Goal: Information Seeking & Learning: Learn about a topic

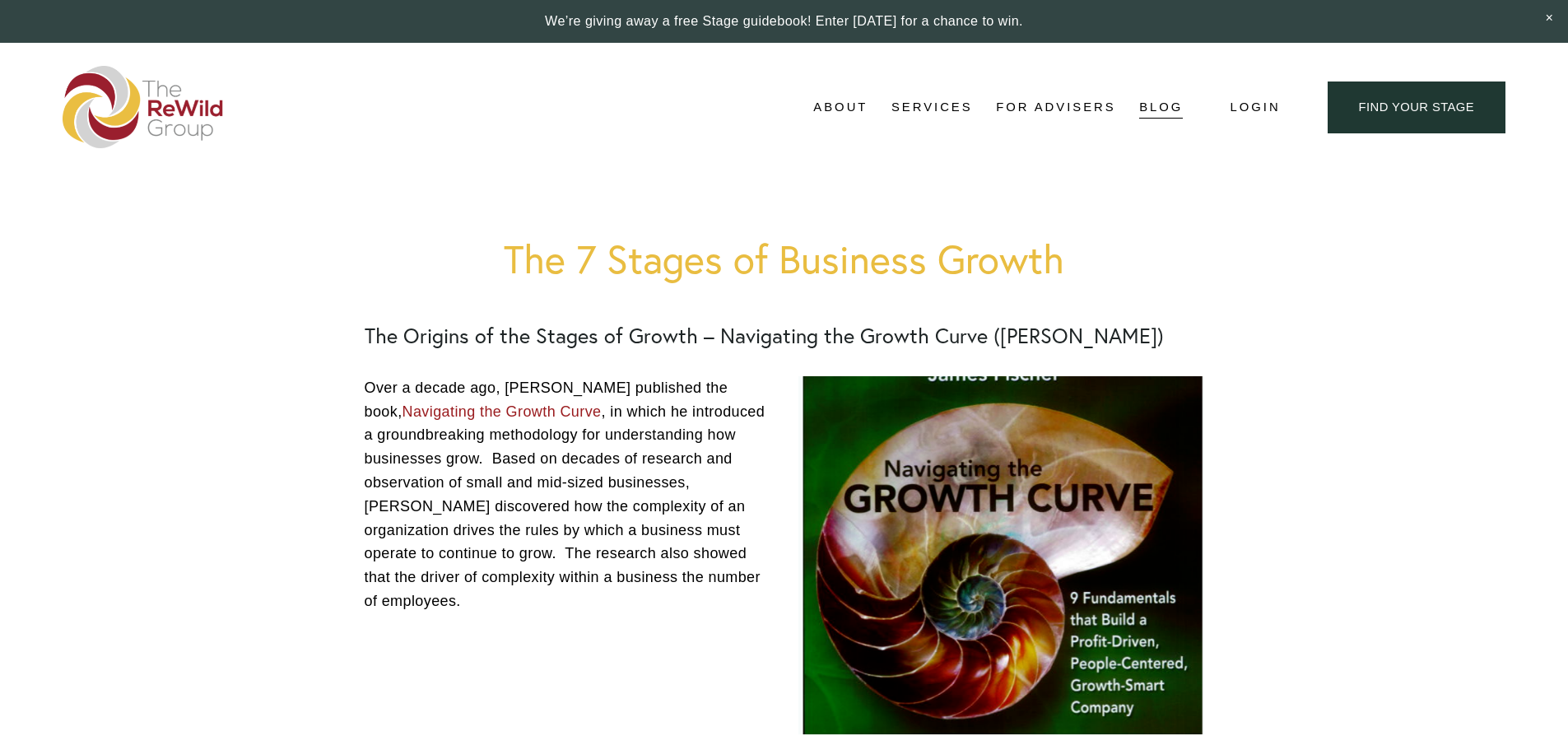
click at [190, 123] on img at bounding box center [143, 107] width 162 height 82
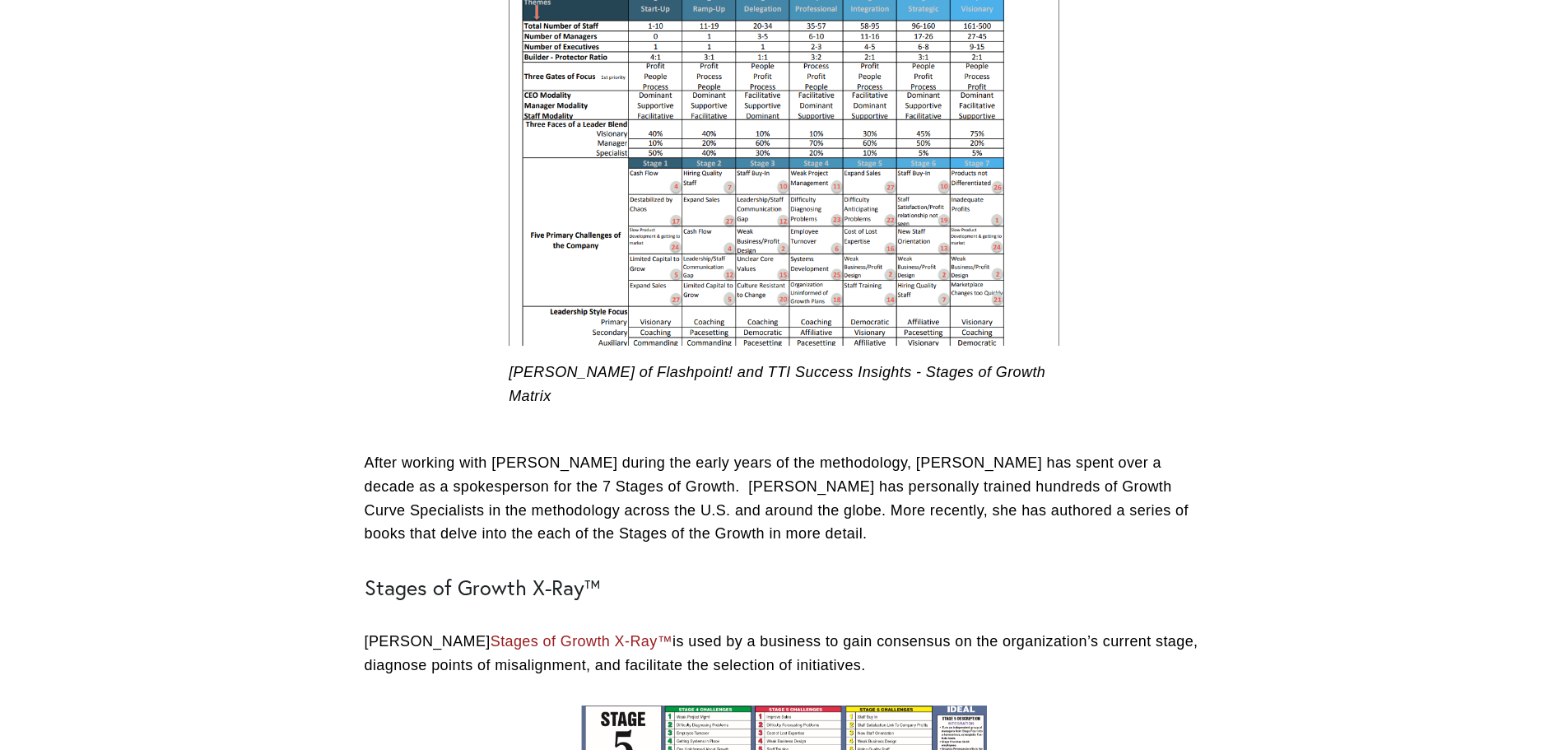
scroll to position [1563, 0]
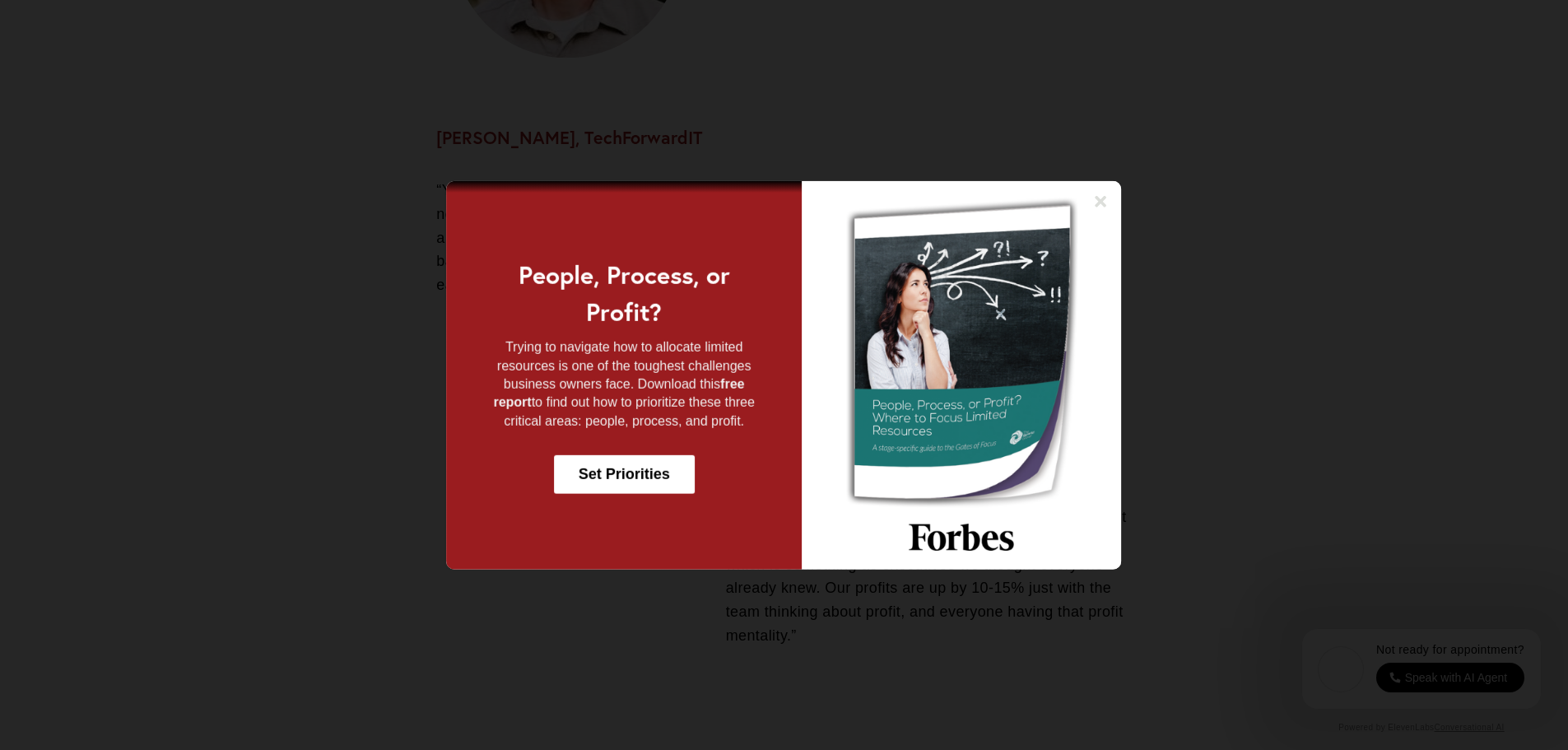
scroll to position [2551, 0]
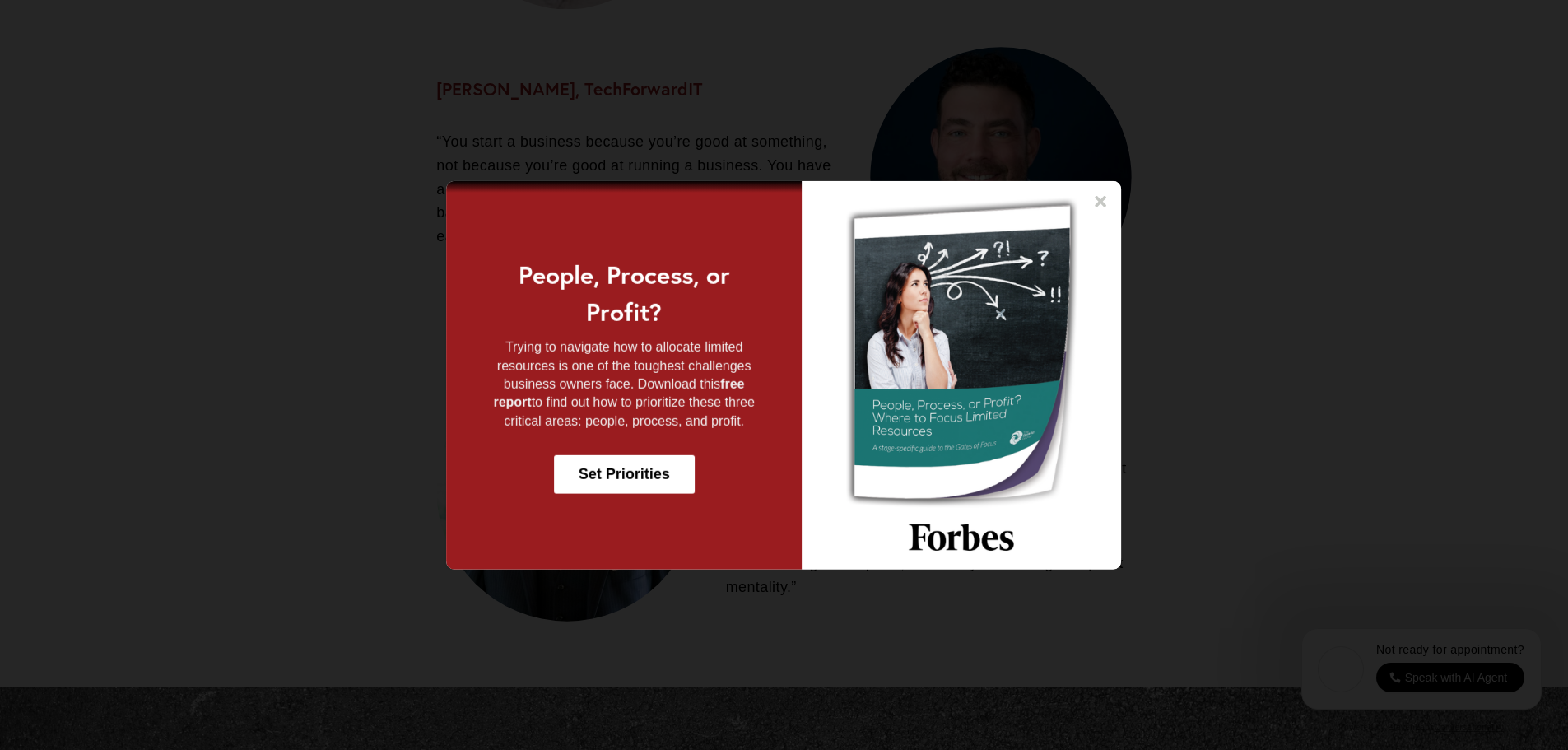
click at [1099, 204] on icon at bounding box center [1102, 200] width 12 height 12
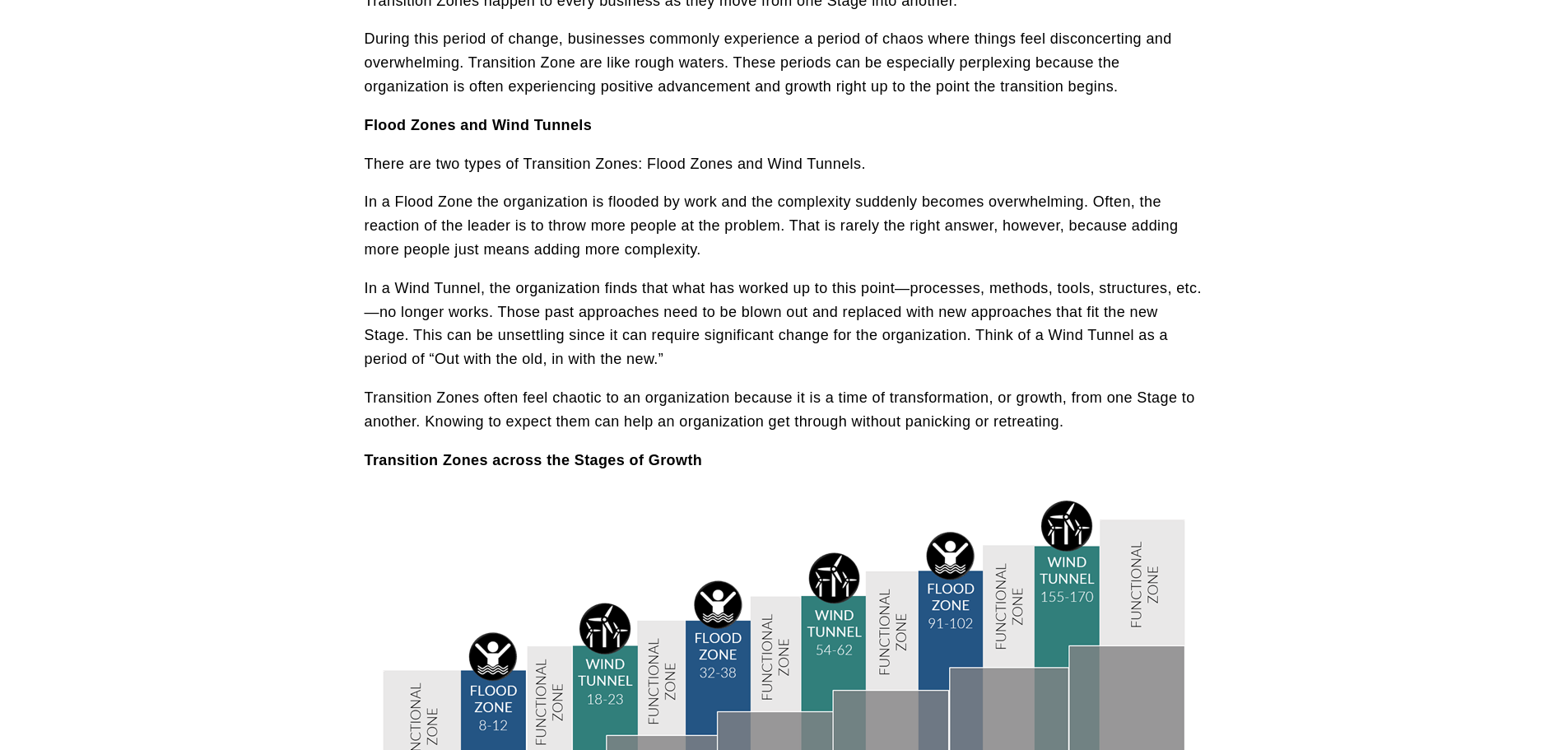
scroll to position [329, 0]
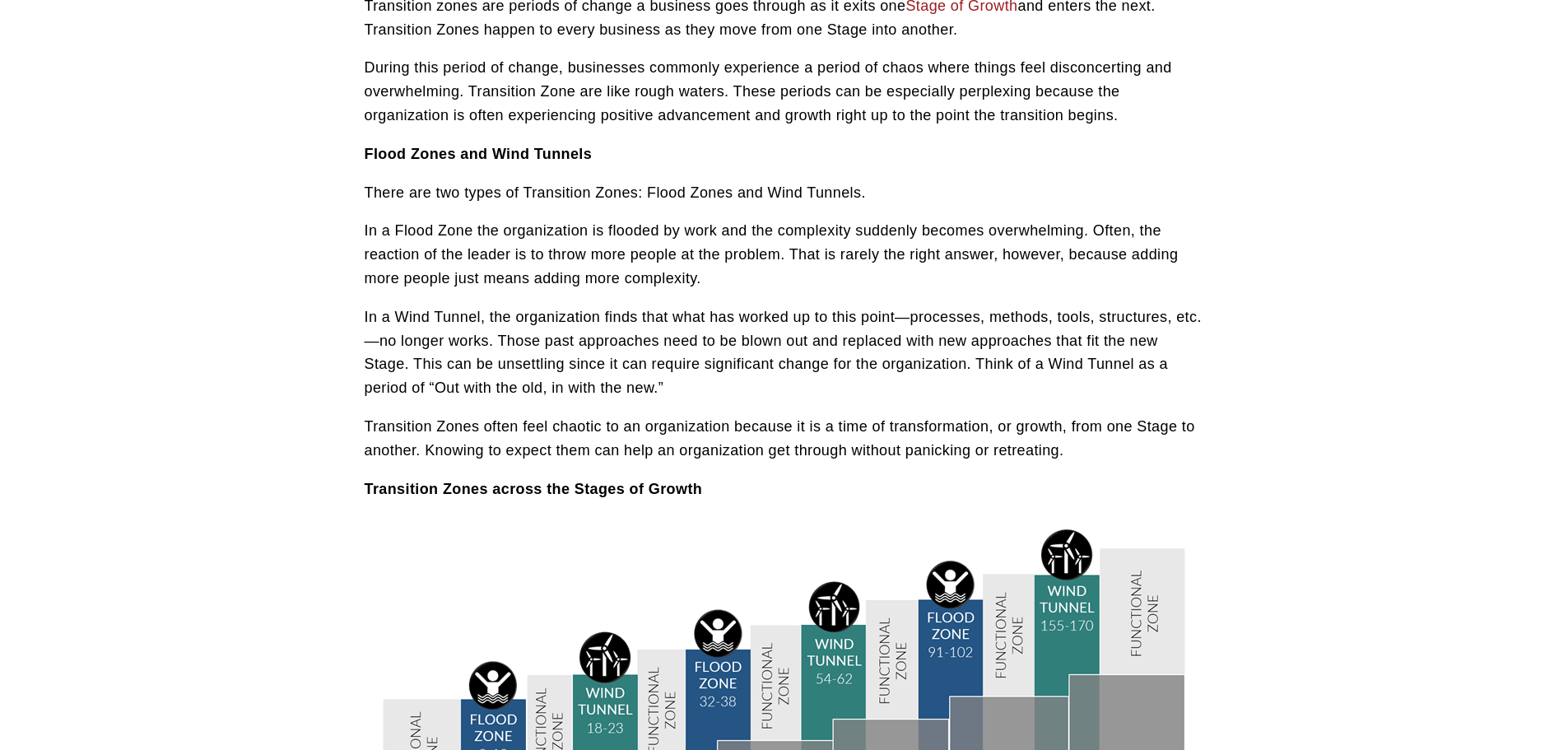
click at [618, 215] on div "Transition zones are periods of change a business goes through as it exits one …" at bounding box center [784, 248] width 840 height 507
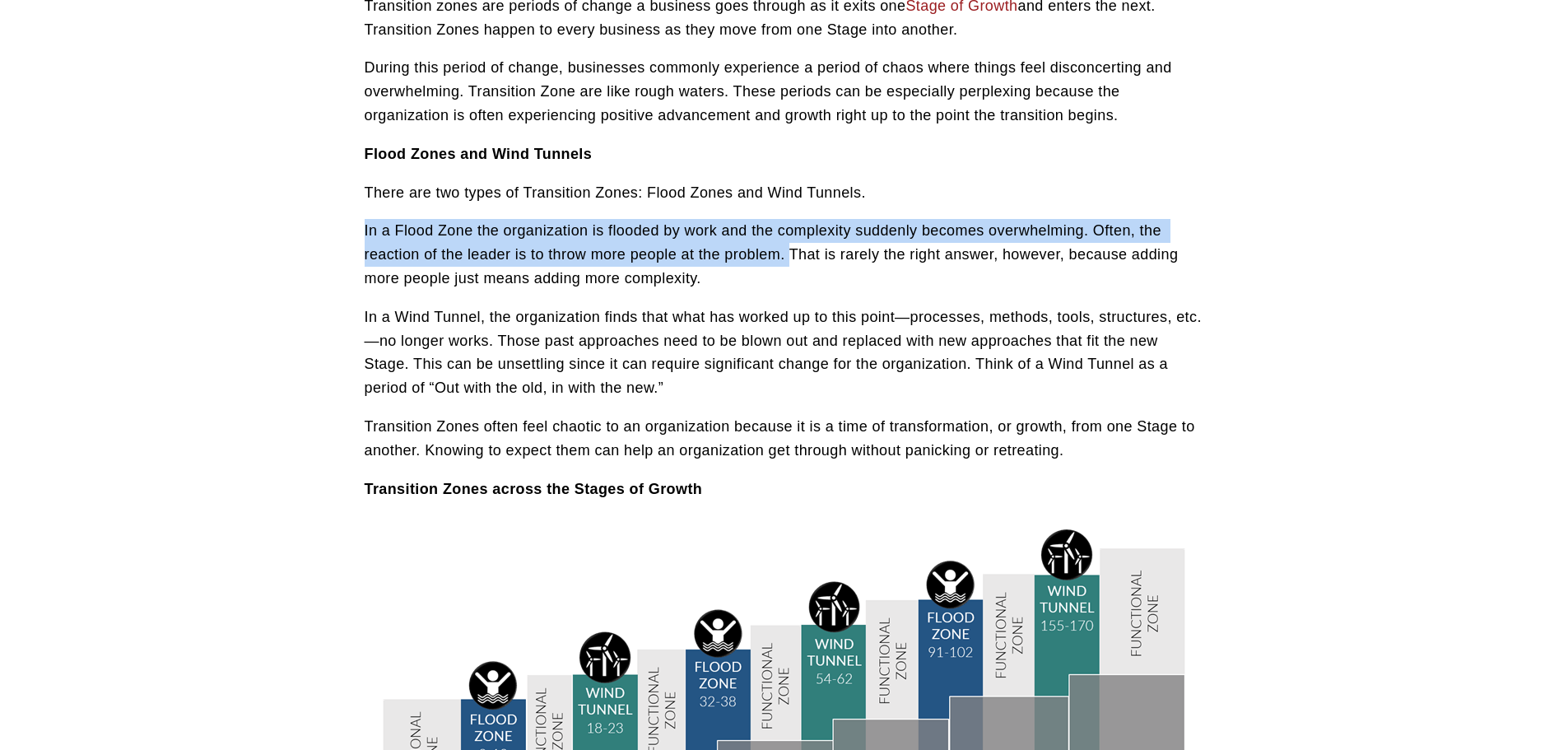
drag, startPoint x: 789, startPoint y: 250, endPoint x: 360, endPoint y: 236, distance: 429.2
click at [360, 236] on div "Transition zones are periods of change a business goes through as it exits one …" at bounding box center [784, 254] width 868 height 521
copy p "In a Flood Zone the organization is flooded by work and the complexity suddenly…"
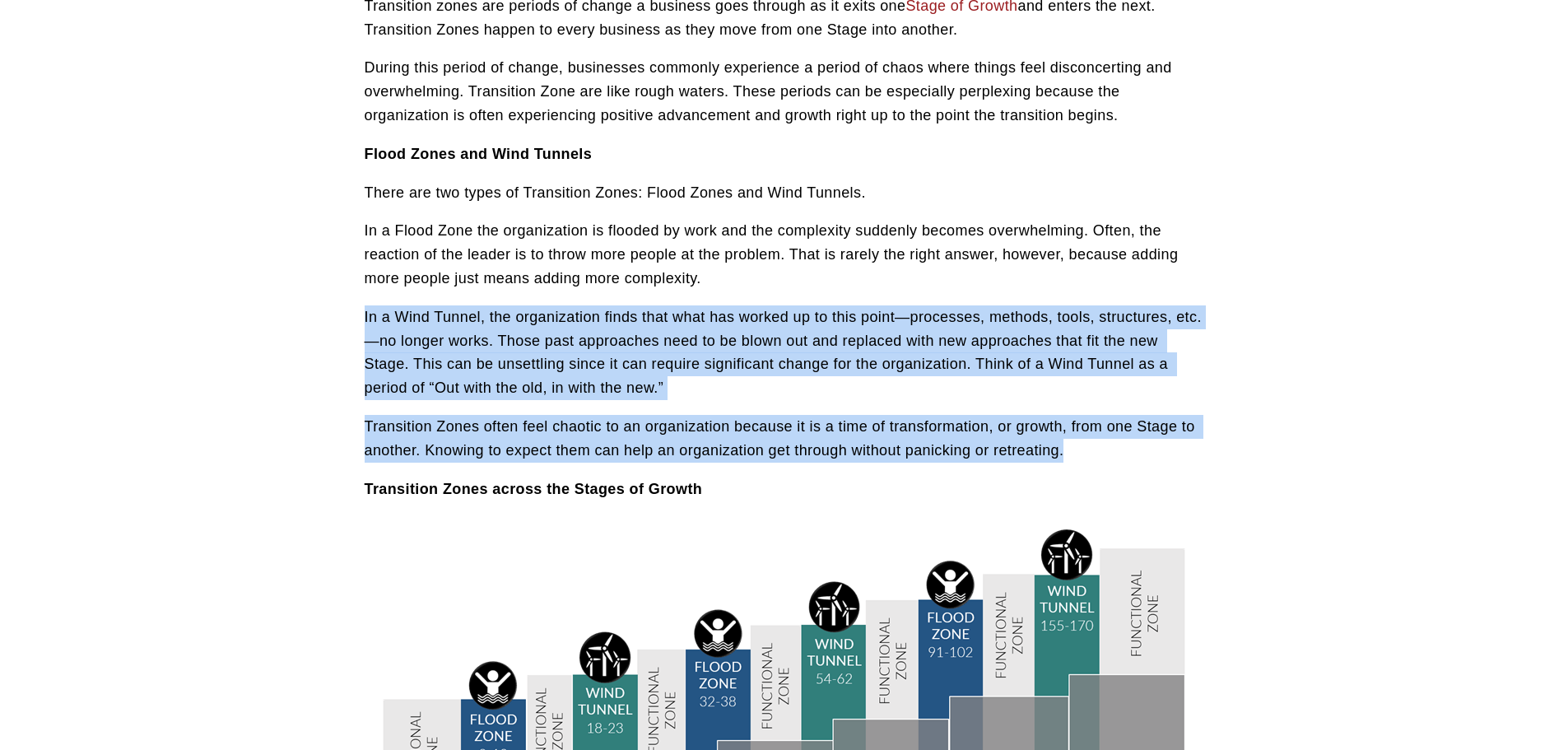
drag, startPoint x: 1072, startPoint y: 448, endPoint x: 365, endPoint y: 324, distance: 717.8
click at [365, 324] on div "Transition zones are periods of change a business goes through as it exits one …" at bounding box center [784, 248] width 840 height 507
copy div "In a Wind Tunnel, the organization finds that what has worked up to this point—…"
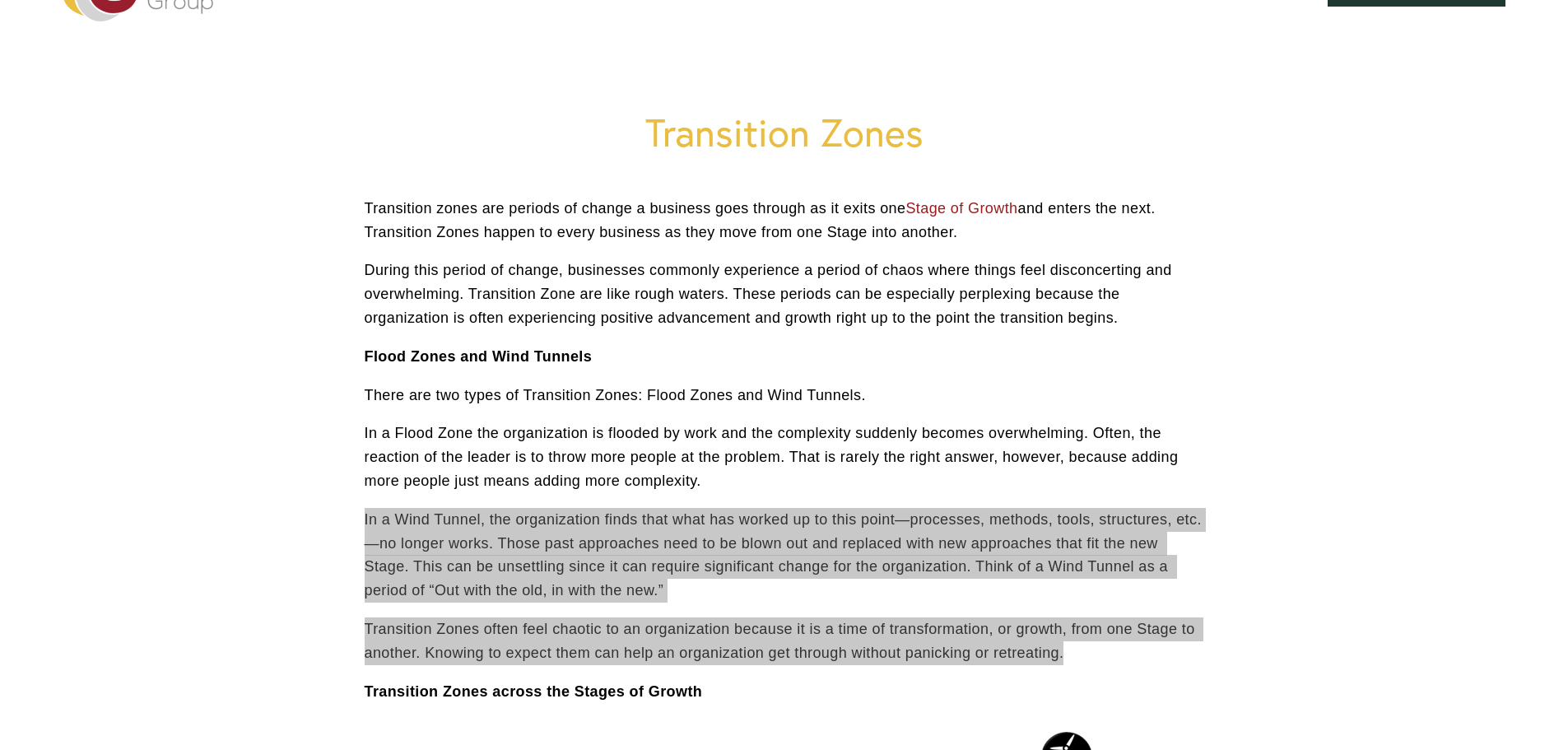
scroll to position [246, 0]
